Goal: Transaction & Acquisition: Book appointment/travel/reservation

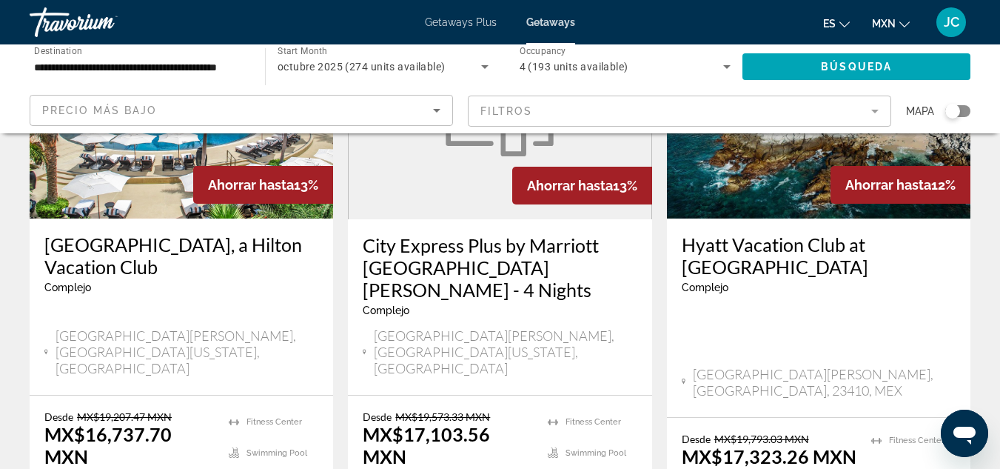
scroll to position [159, 0]
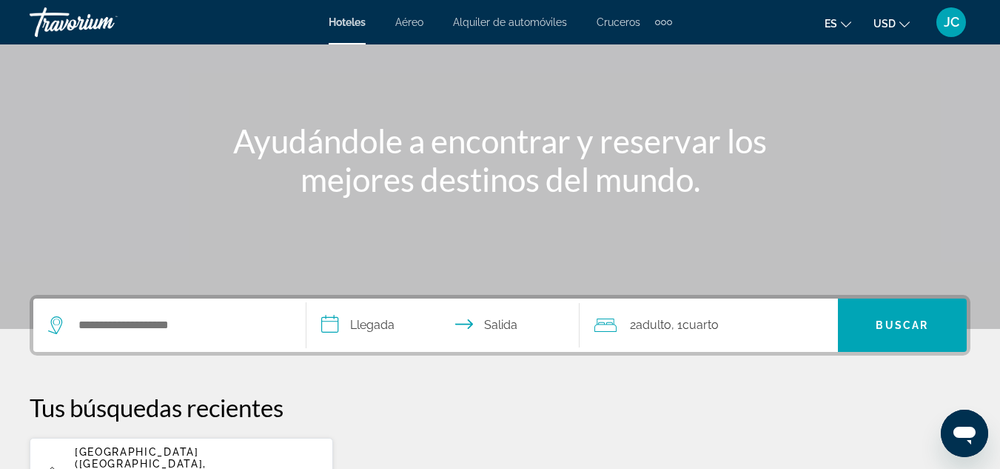
scroll to position [170, 0]
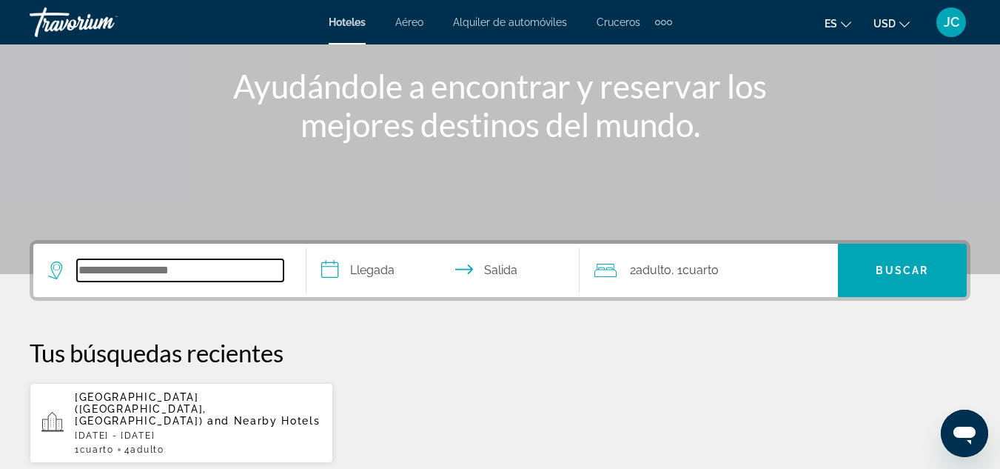
click at [218, 259] on input "Search widget" at bounding box center [180, 270] width 207 height 22
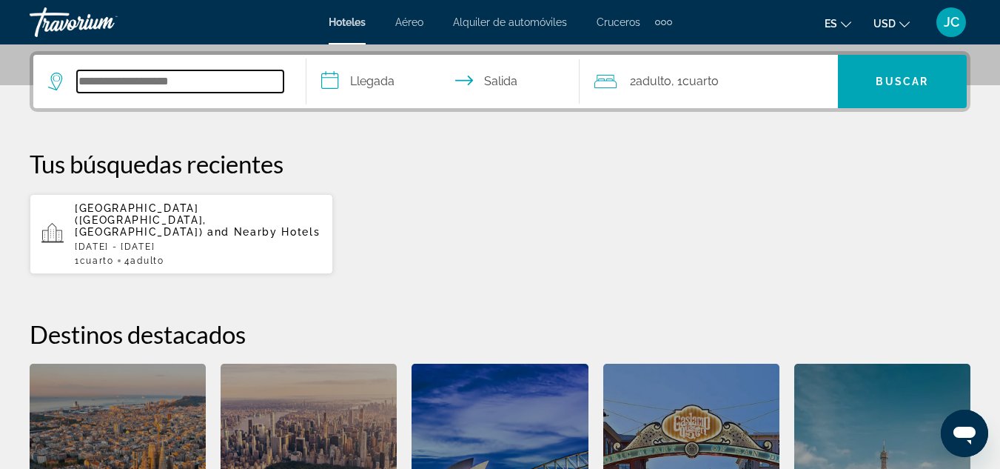
scroll to position [362, 0]
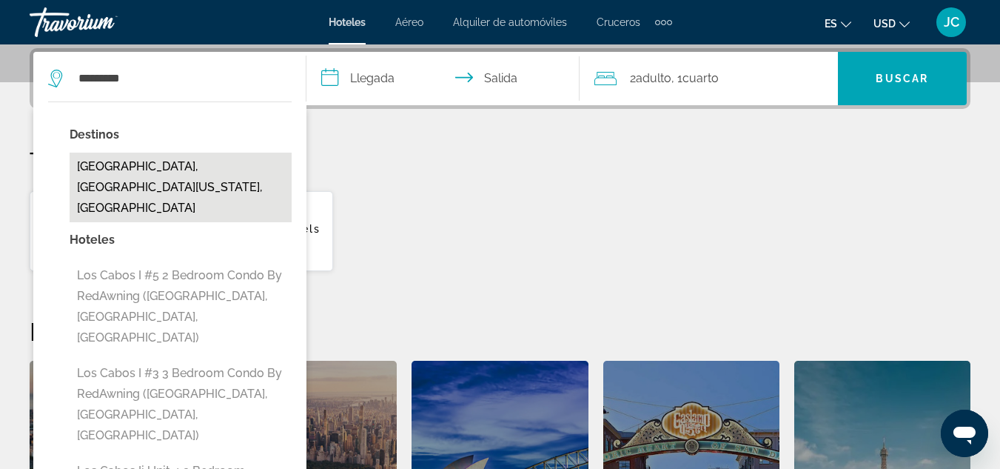
click at [172, 175] on button "[GEOGRAPHIC_DATA], [GEOGRAPHIC_DATA][US_STATE], [GEOGRAPHIC_DATA]" at bounding box center [181, 187] width 222 height 70
type input "**********"
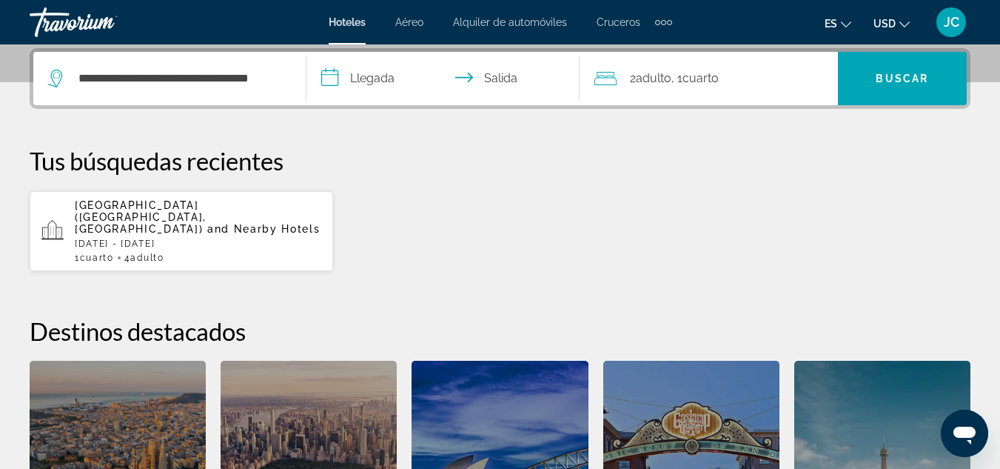
click at [380, 83] on input "**********" at bounding box center [445, 81] width 279 height 58
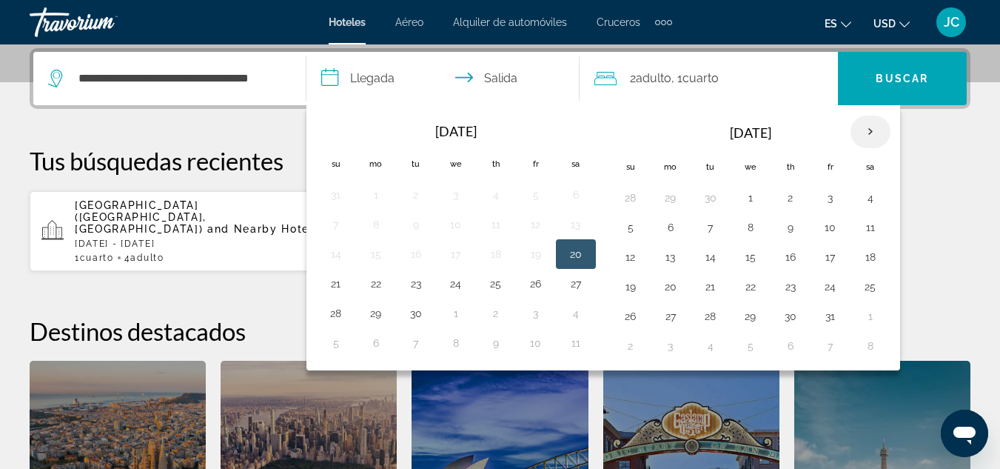
click at [871, 132] on th "Next month" at bounding box center [870, 131] width 40 height 33
click at [669, 316] on button "29" at bounding box center [671, 316] width 24 height 21
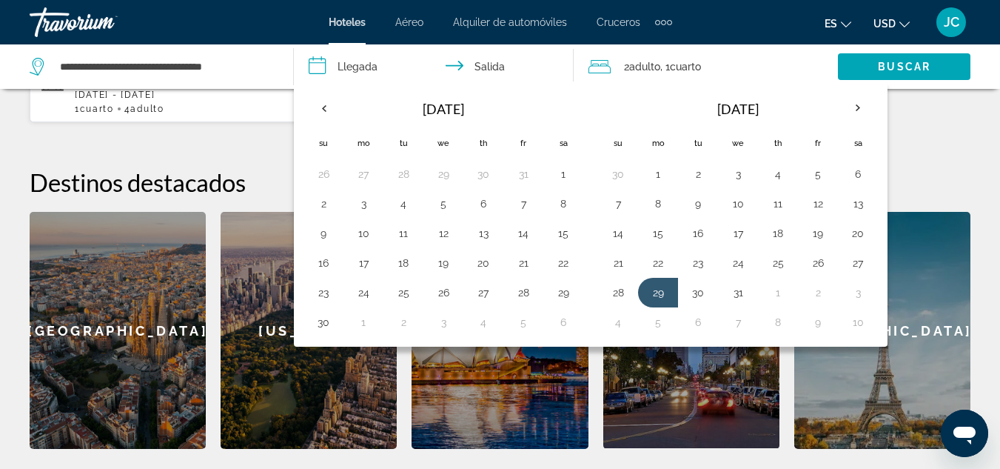
scroll to position [506, 0]
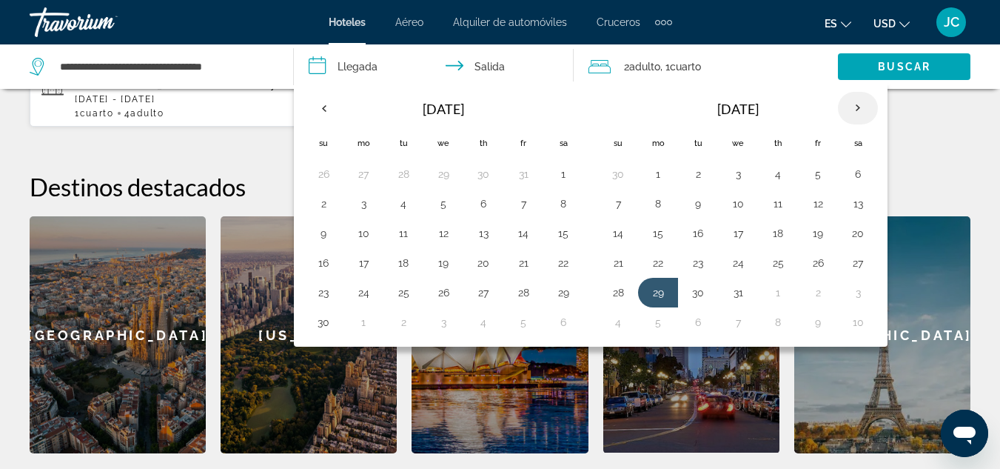
click at [865, 106] on th "Next month" at bounding box center [858, 108] width 40 height 33
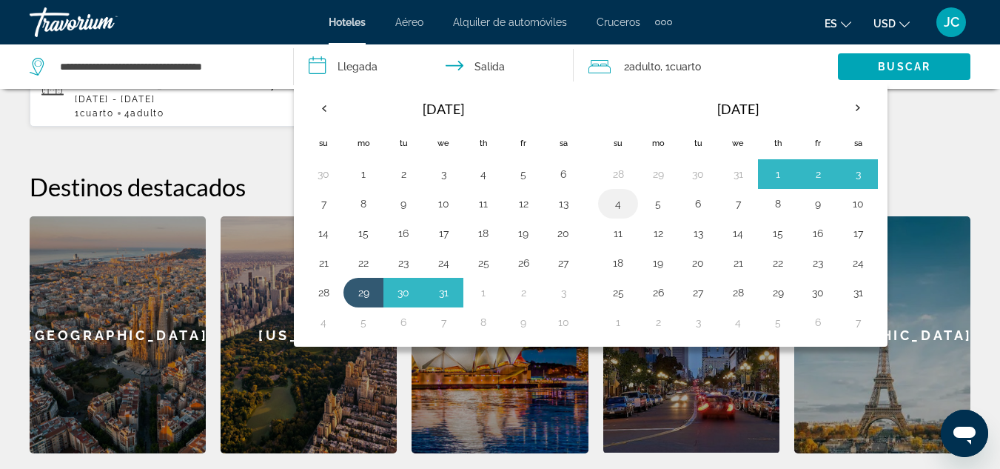
click at [627, 194] on button "4" at bounding box center [618, 203] width 24 height 21
type input "**********"
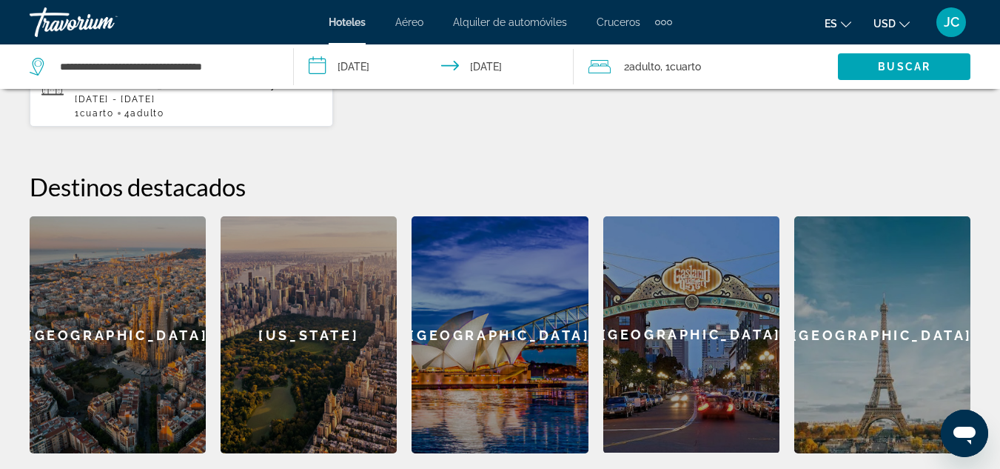
click at [681, 65] on span "Cuarto" at bounding box center [685, 67] width 31 height 12
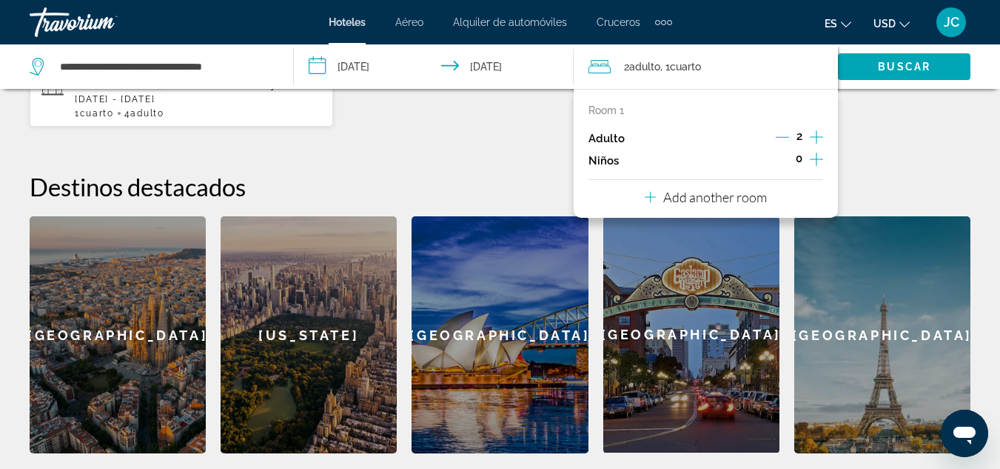
click at [816, 155] on icon "Increment children" at bounding box center [816, 159] width 13 height 18
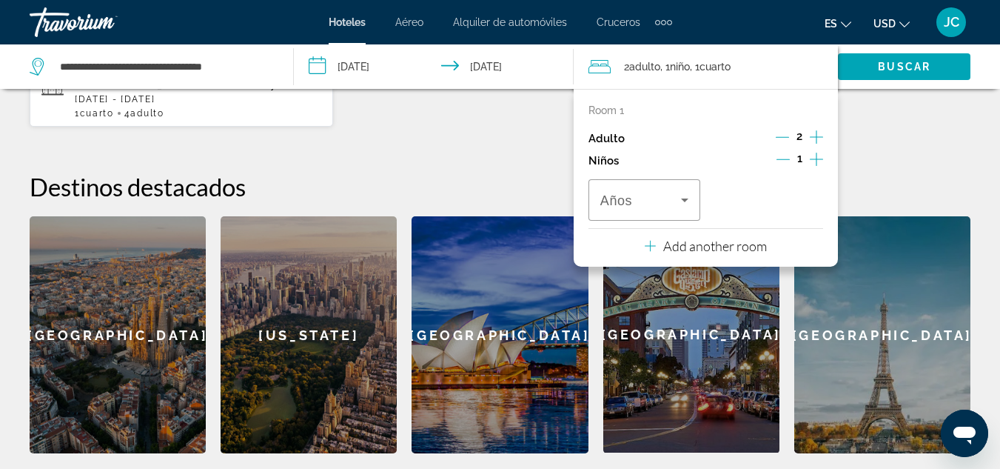
click at [816, 155] on icon "Increment children" at bounding box center [816, 159] width 13 height 18
click at [685, 182] on div "Travelers: 2 adults, 2 children" at bounding box center [644, 199] width 88 height 41
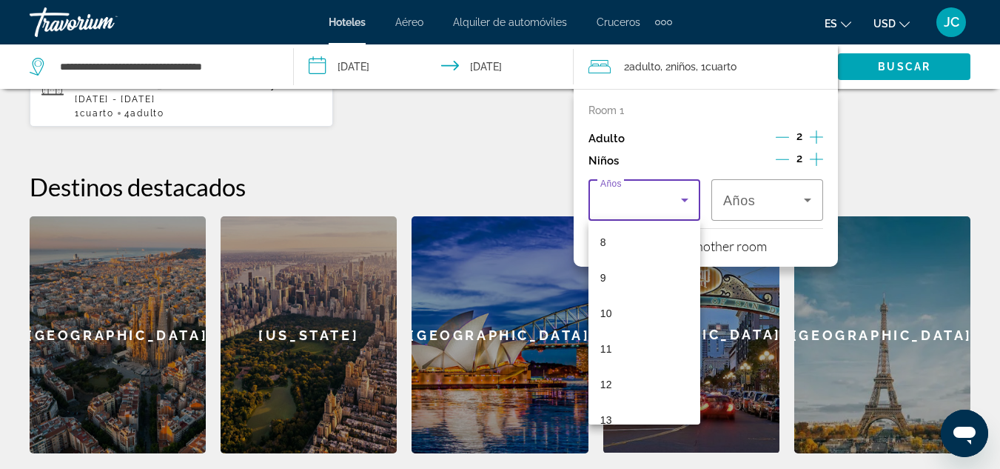
scroll to position [289, 0]
click at [636, 341] on mat-option "11" at bounding box center [644, 346] width 112 height 36
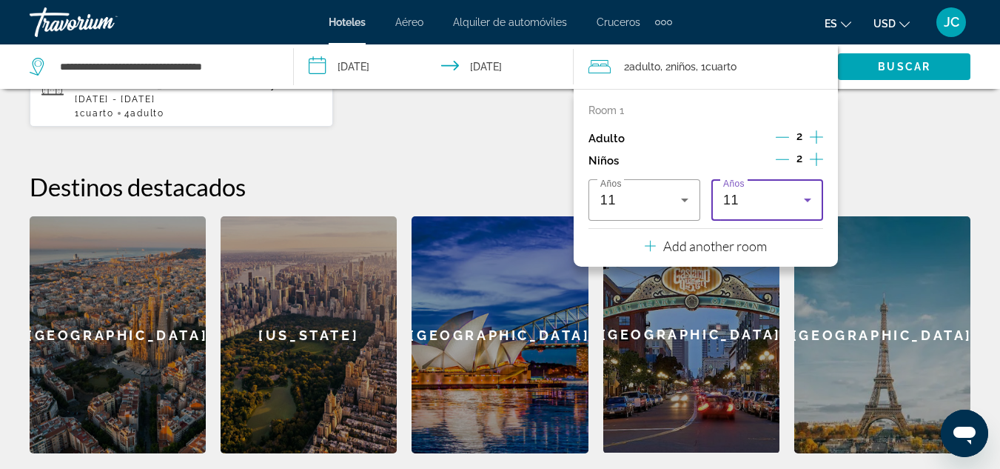
click at [779, 208] on div "11" at bounding box center [763, 200] width 81 height 18
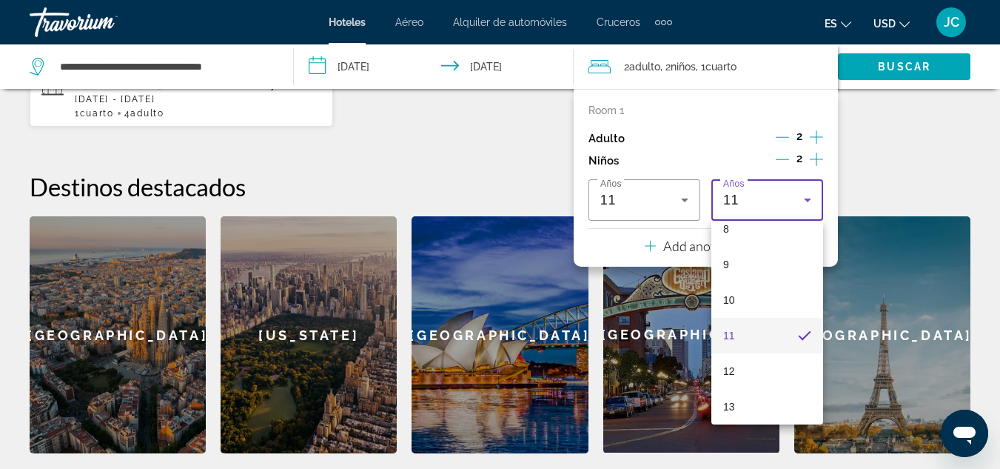
scroll to position [308, 0]
click at [761, 365] on mat-option "12" at bounding box center [767, 363] width 112 height 36
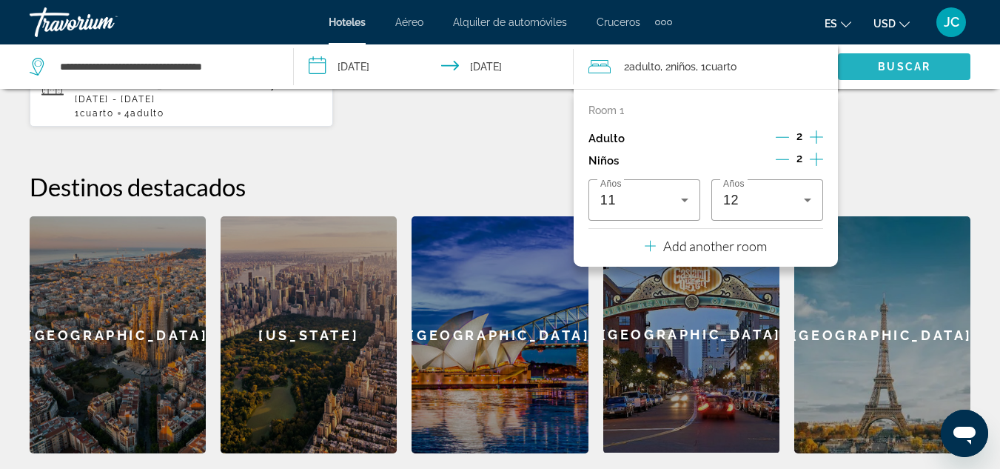
click at [953, 77] on span "Search widget" at bounding box center [904, 67] width 132 height 36
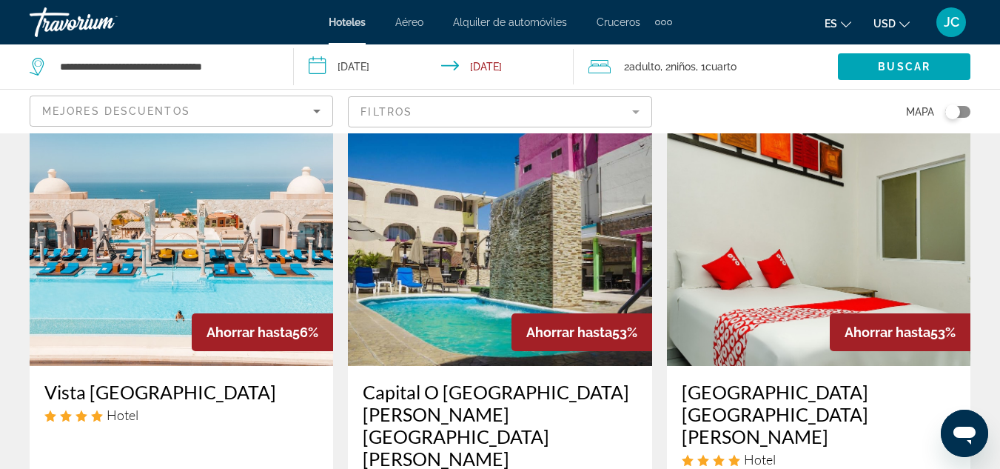
scroll to position [47, 0]
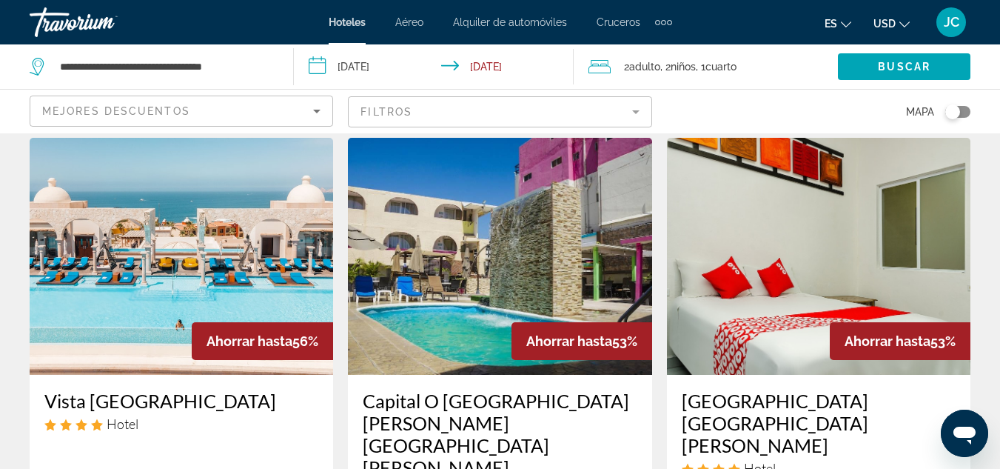
click at [893, 22] on span "USD" at bounding box center [884, 24] width 22 height 12
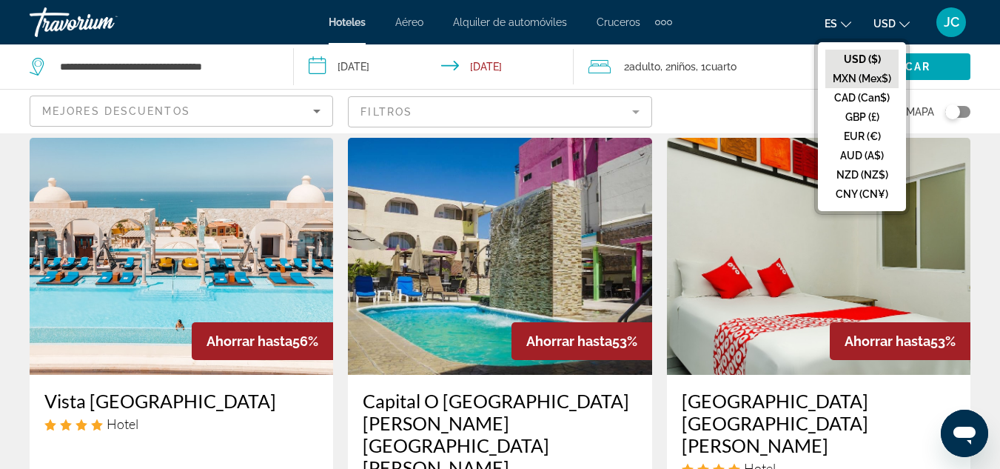
click at [863, 82] on button "MXN (Mex$)" at bounding box center [861, 78] width 73 height 19
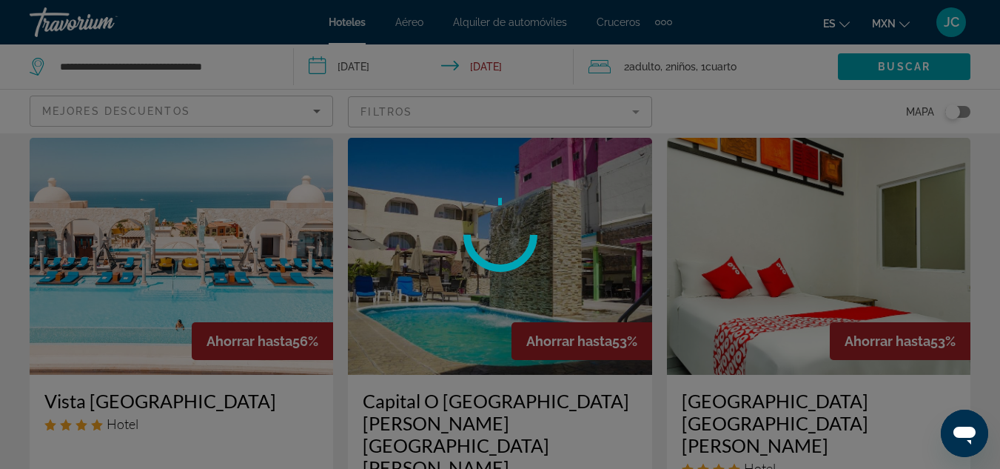
scroll to position [0, 0]
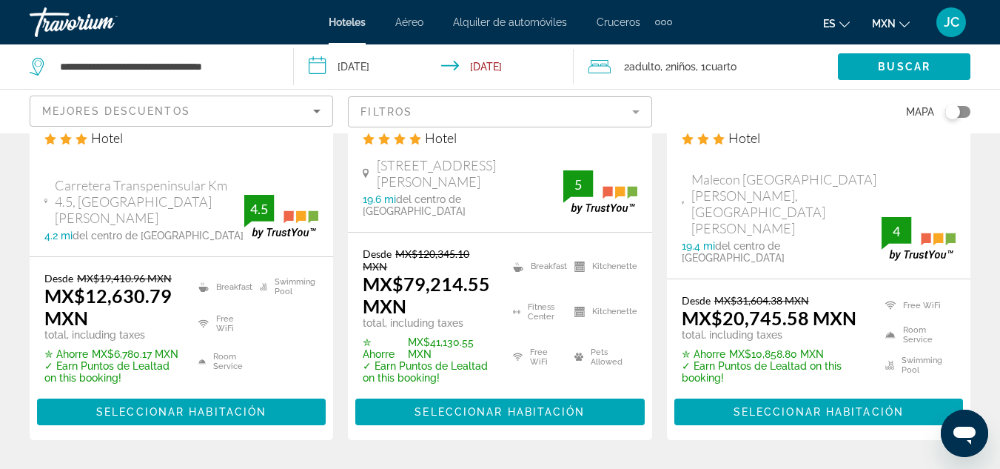
scroll to position [2354, 0]
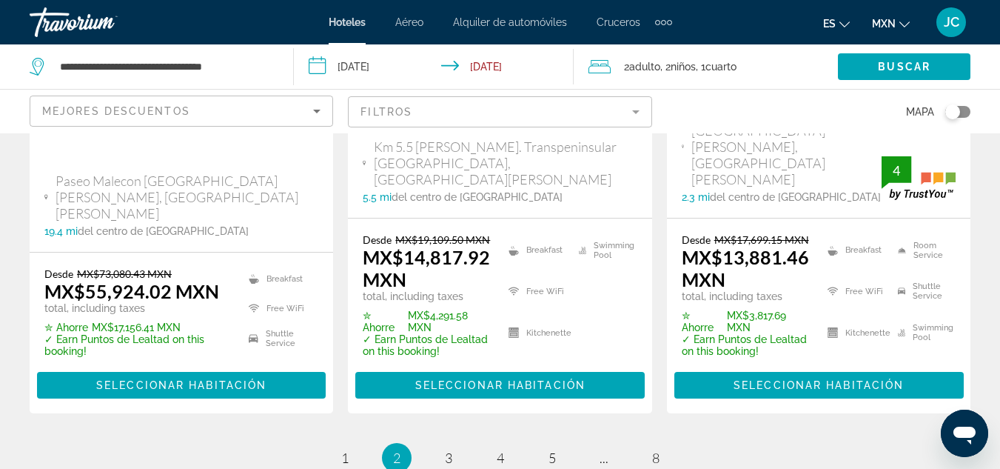
scroll to position [2389, 0]
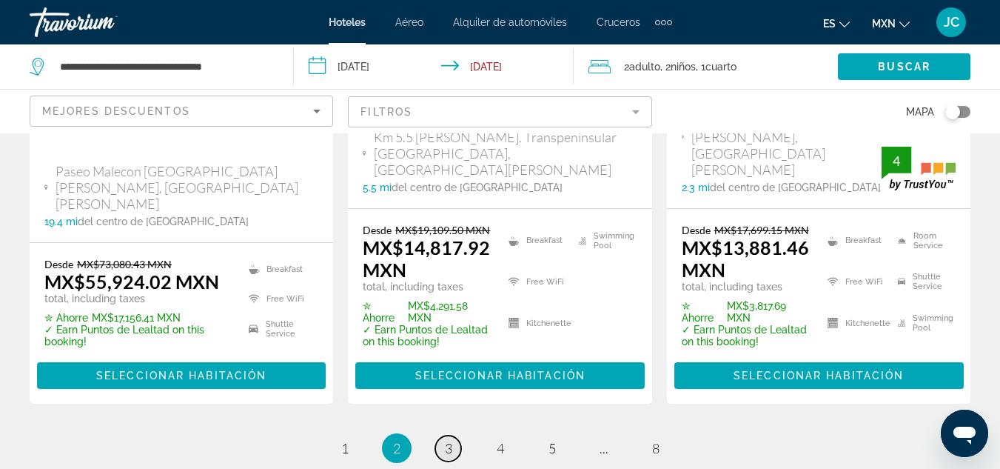
click at [451, 440] on span "3" at bounding box center [448, 448] width 7 height 16
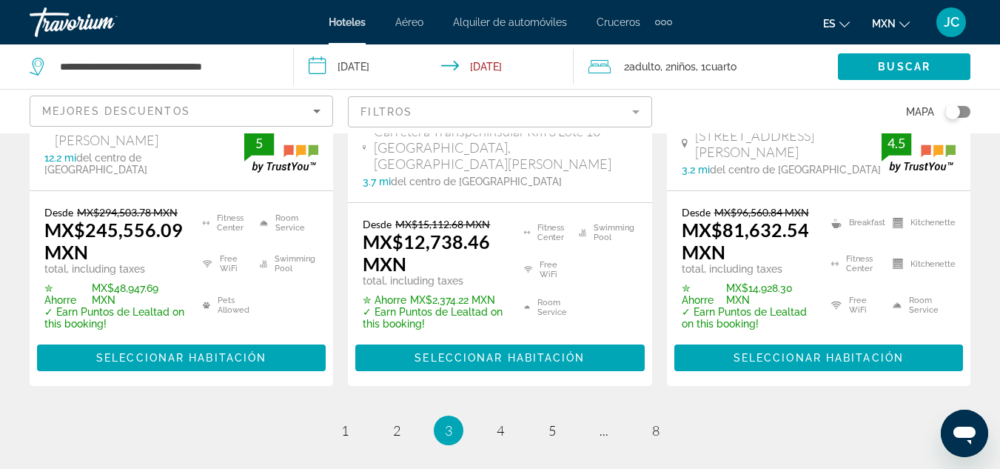
scroll to position [2443, 0]
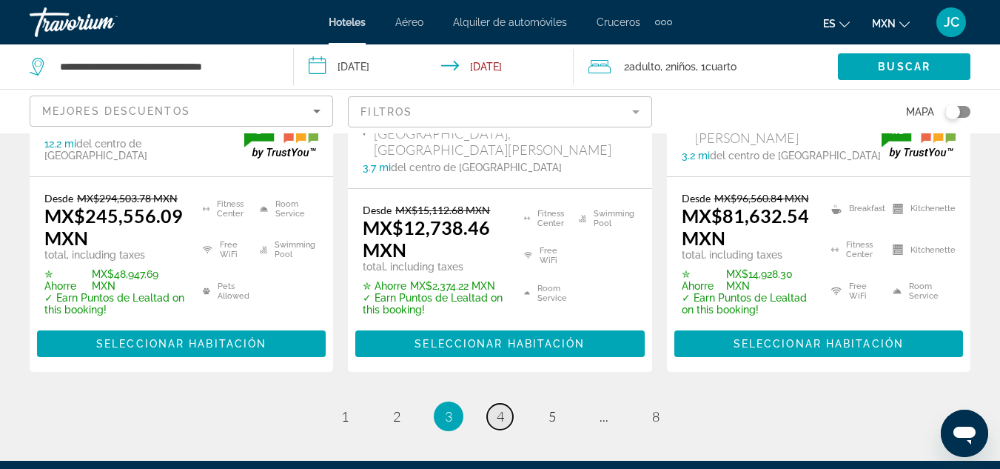
click at [503, 403] on link "page 4" at bounding box center [500, 416] width 26 height 26
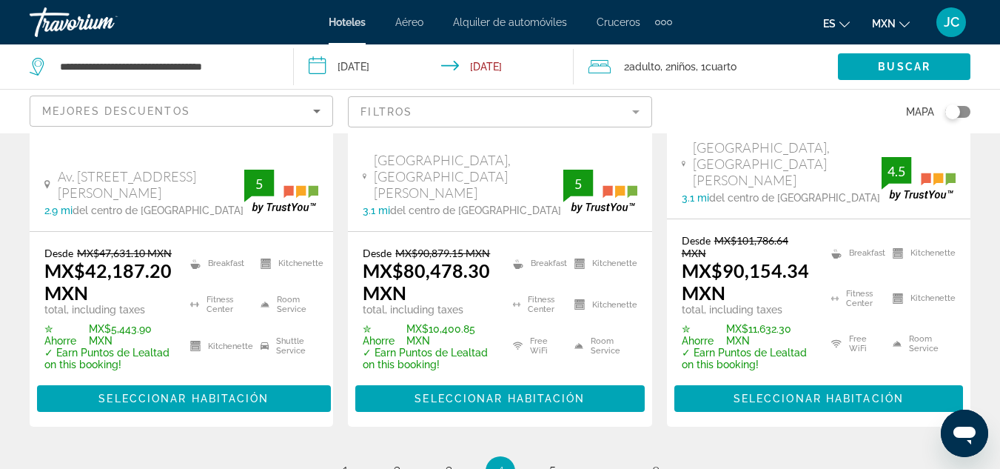
scroll to position [2425, 0]
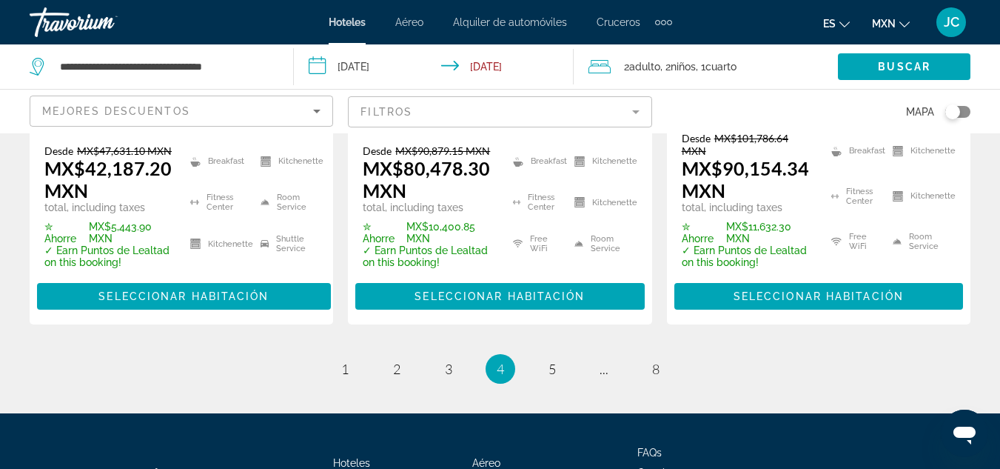
click at [535, 354] on ul "4 / 8 page 1 page 2 page 3 You're on page 4 page 5 page ... page 8" at bounding box center [500, 369] width 941 height 30
click at [546, 356] on link "page 5" at bounding box center [552, 369] width 26 height 26
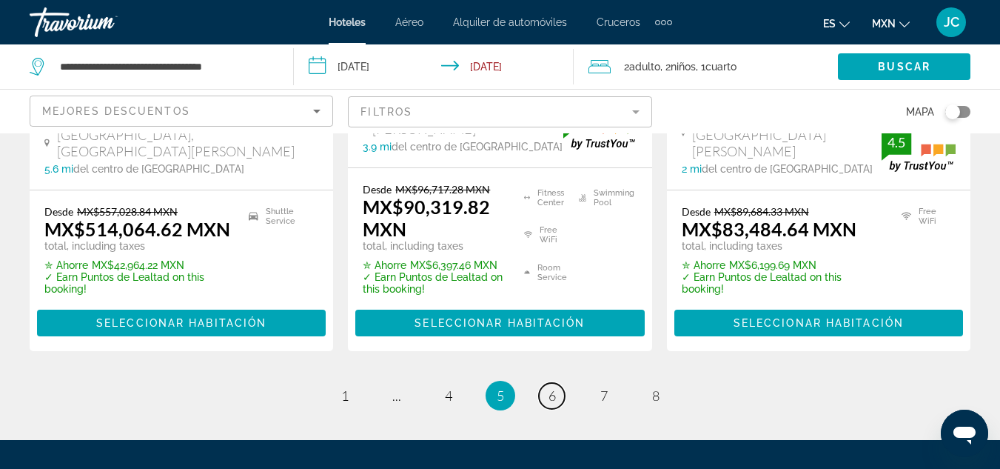
scroll to position [2321, 0]
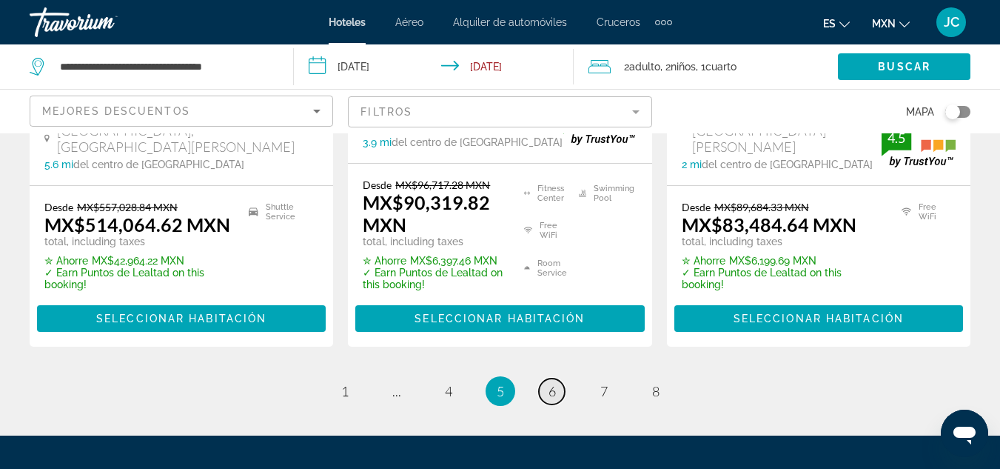
click at [554, 378] on link "page 6" at bounding box center [552, 391] width 26 height 26
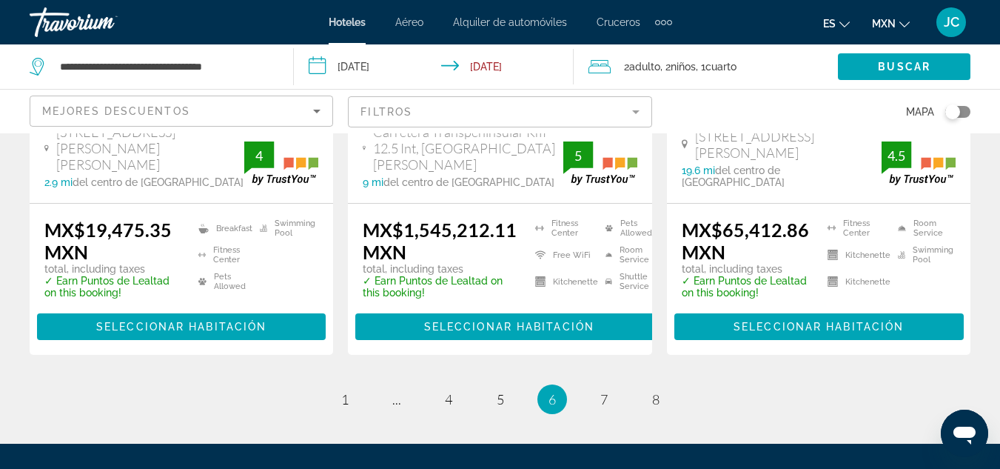
scroll to position [2362, 0]
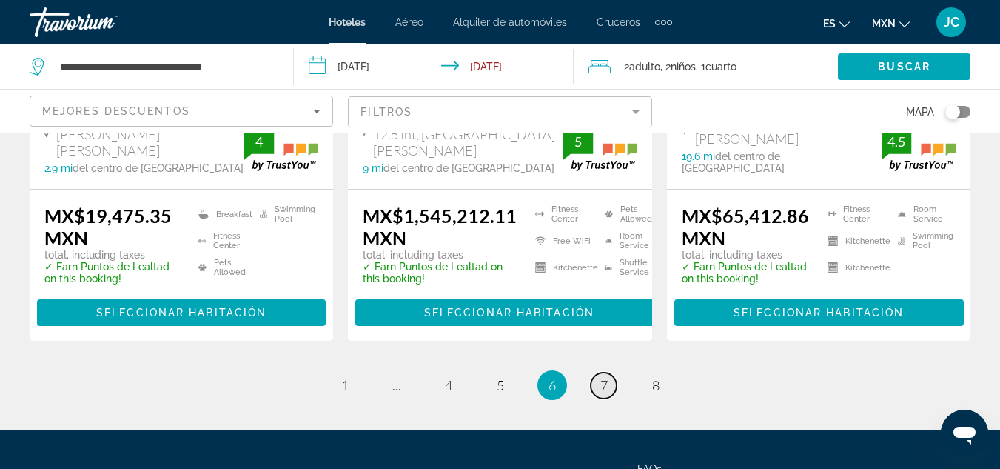
click at [606, 372] on link "page 7" at bounding box center [604, 385] width 26 height 26
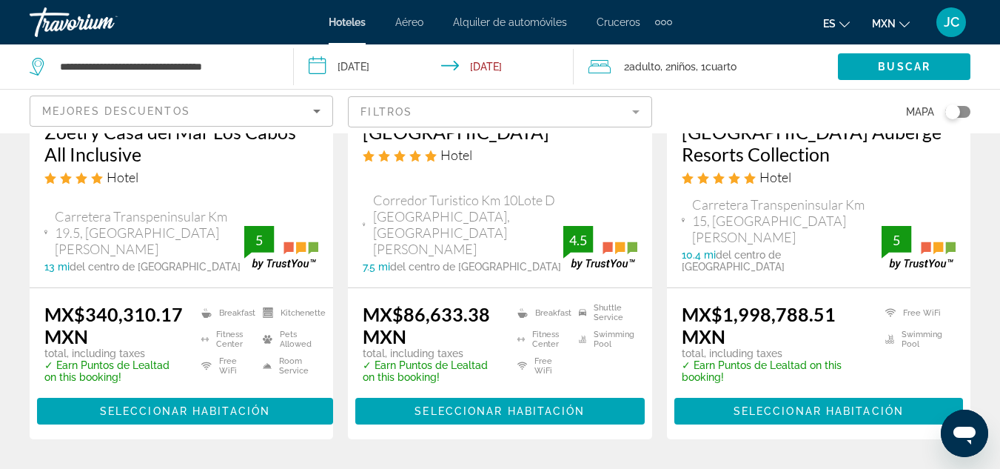
scroll to position [2165, 0]
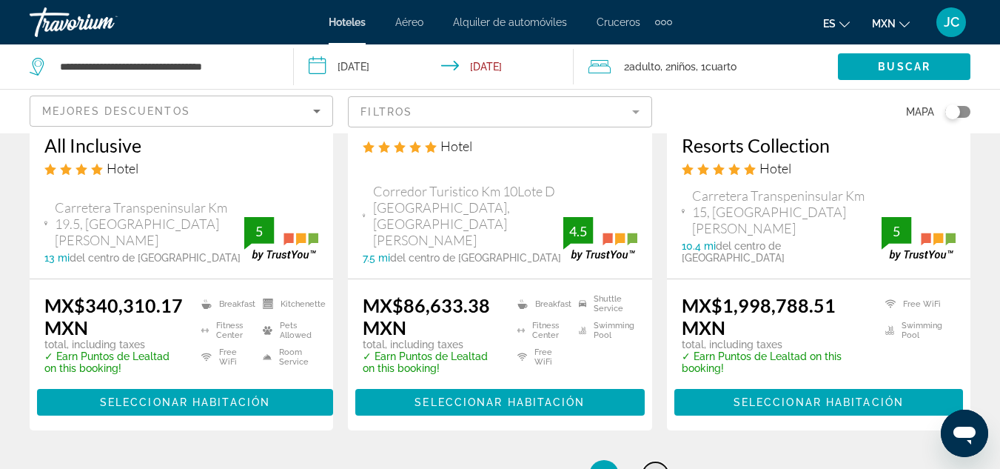
click at [642, 462] on link "page 8" at bounding box center [655, 475] width 26 height 26
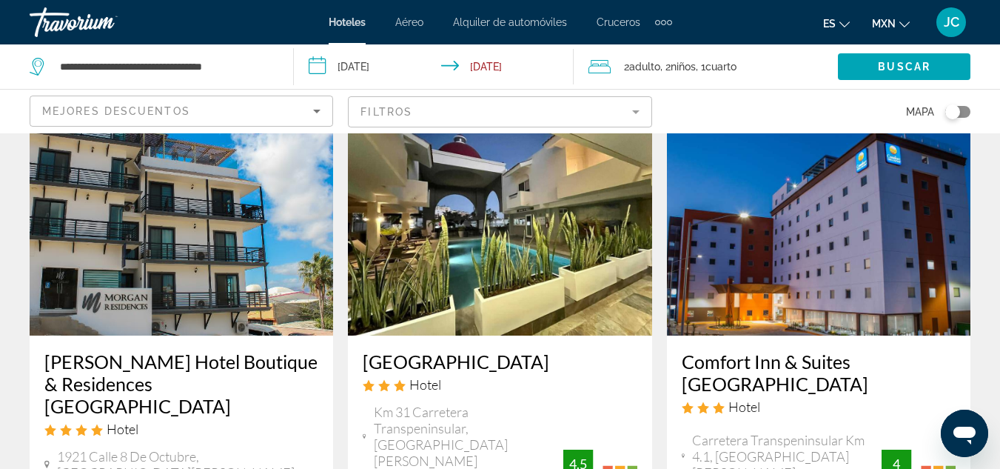
scroll to position [2013, 0]
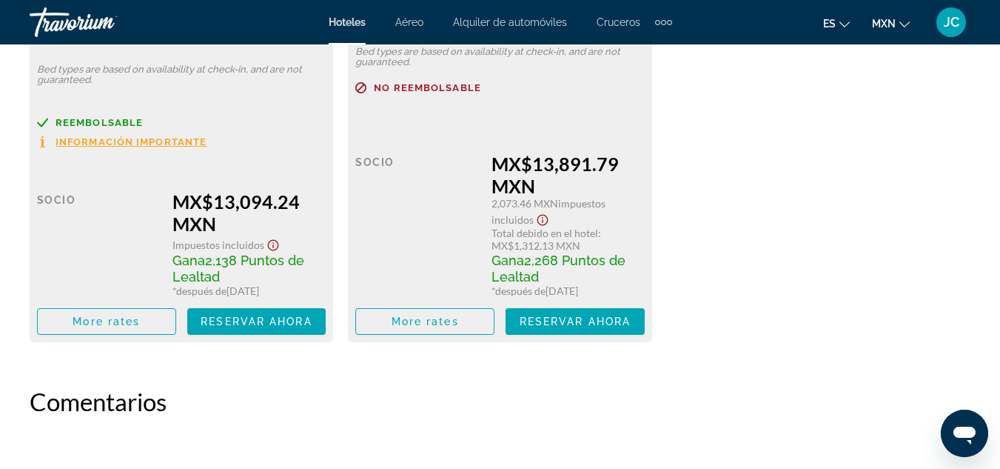
scroll to position [2536, 0]
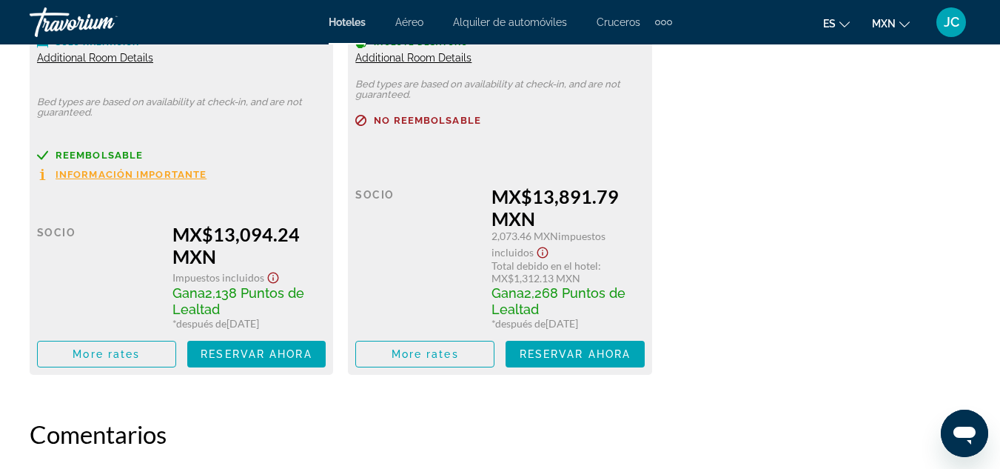
click at [155, 172] on span "Información importante" at bounding box center [131, 174] width 151 height 10
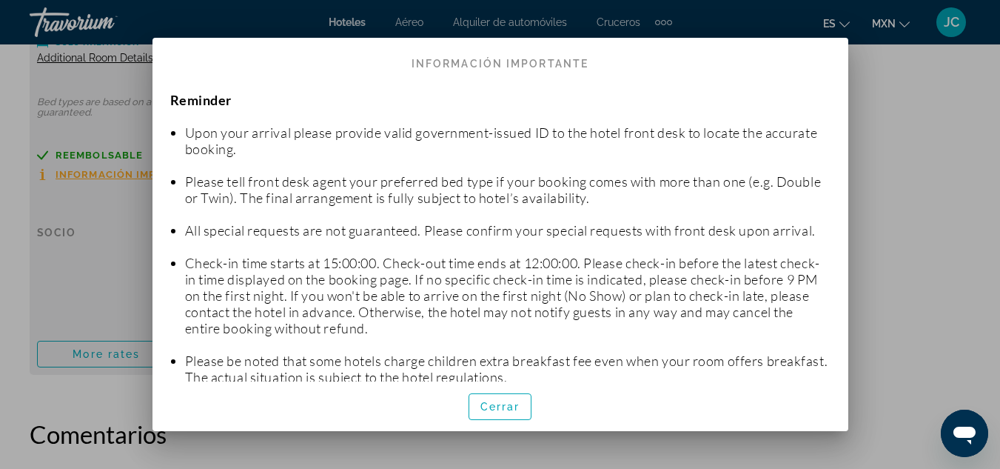
scroll to position [0, 0]
click at [514, 409] on span "Cerrar" at bounding box center [500, 406] width 40 height 12
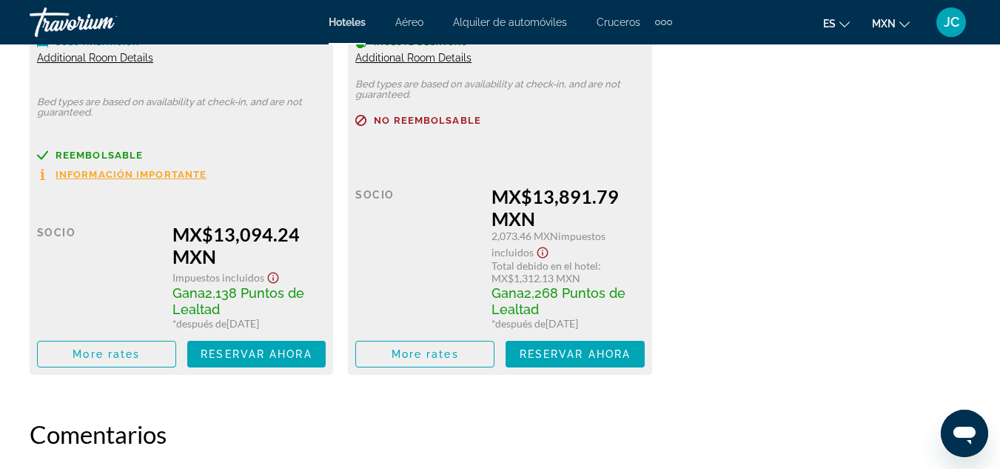
scroll to position [2536, 0]
click at [178, 174] on span "Información importante" at bounding box center [131, 174] width 151 height 10
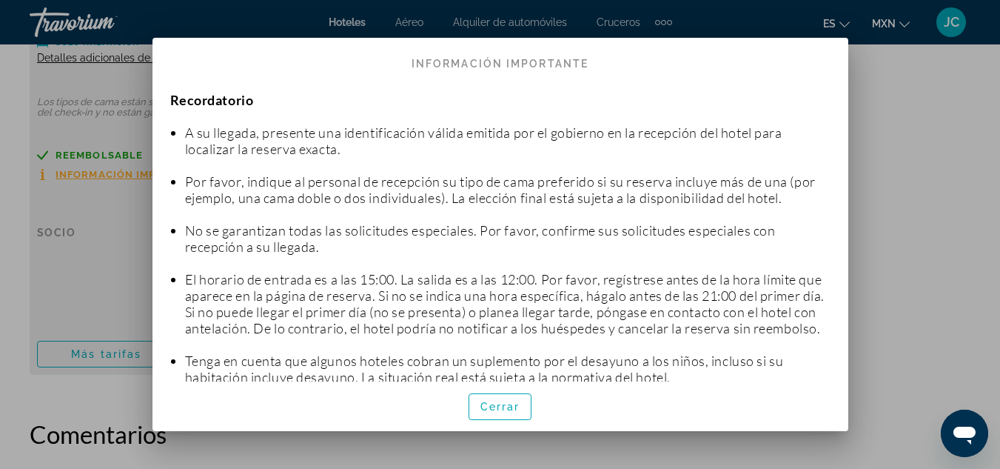
click at [434, 289] on font "El horario de entrada es a las 15:00. La salida es a las 12:00. Por favor, regí…" at bounding box center [505, 303] width 640 height 65
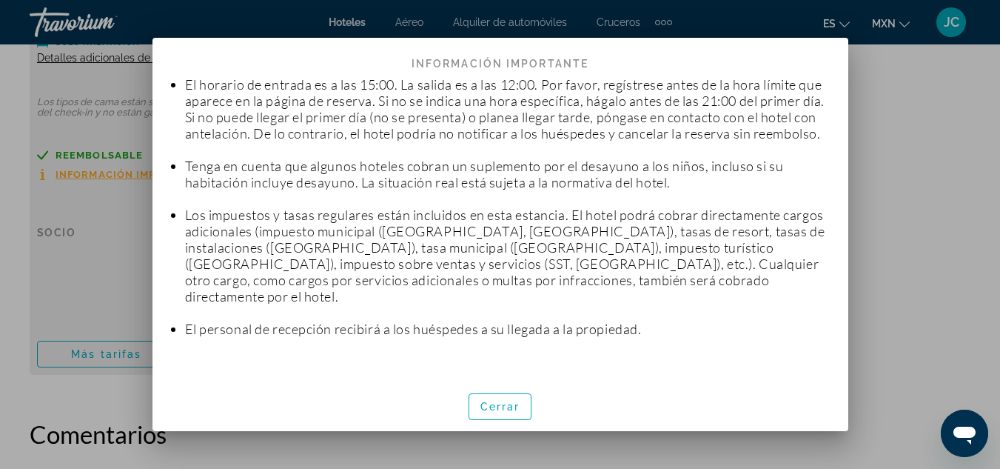
scroll to position [198, 0]
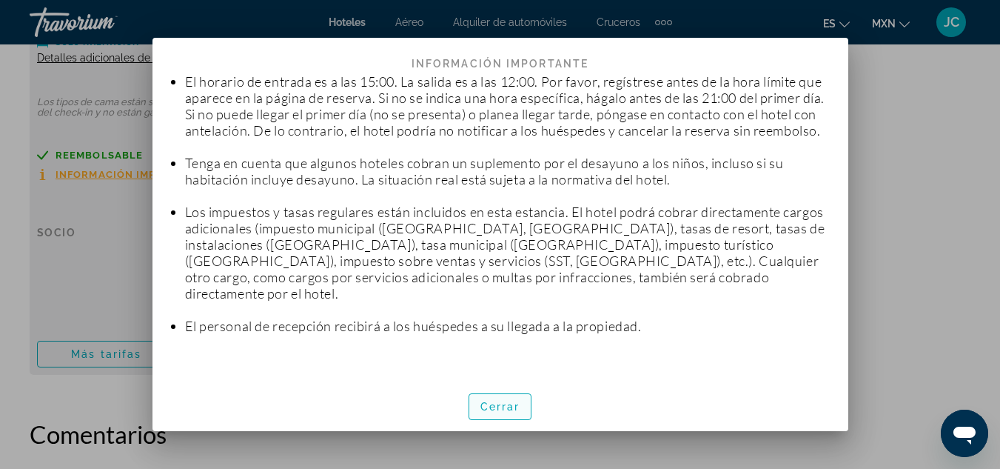
click at [503, 401] on font "Cerrar" at bounding box center [500, 406] width 40 height 12
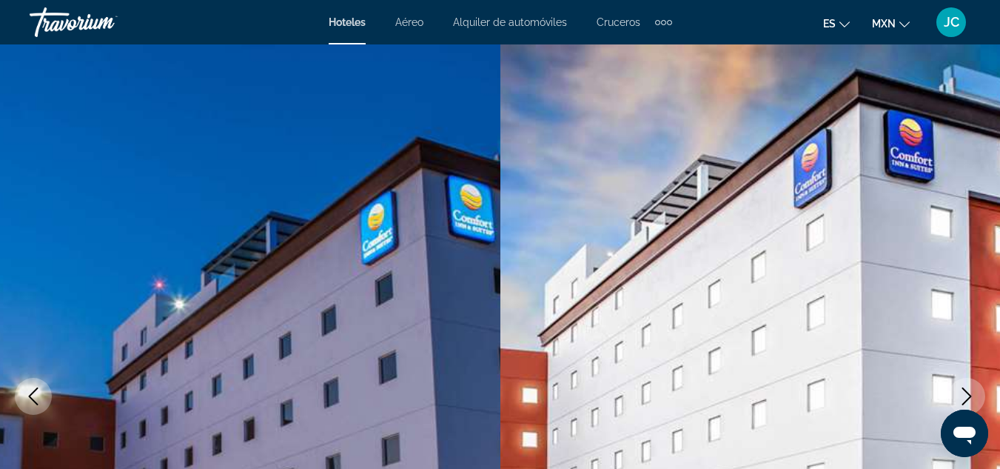
scroll to position [2536, 0]
